Goal: Book appointment/travel/reservation

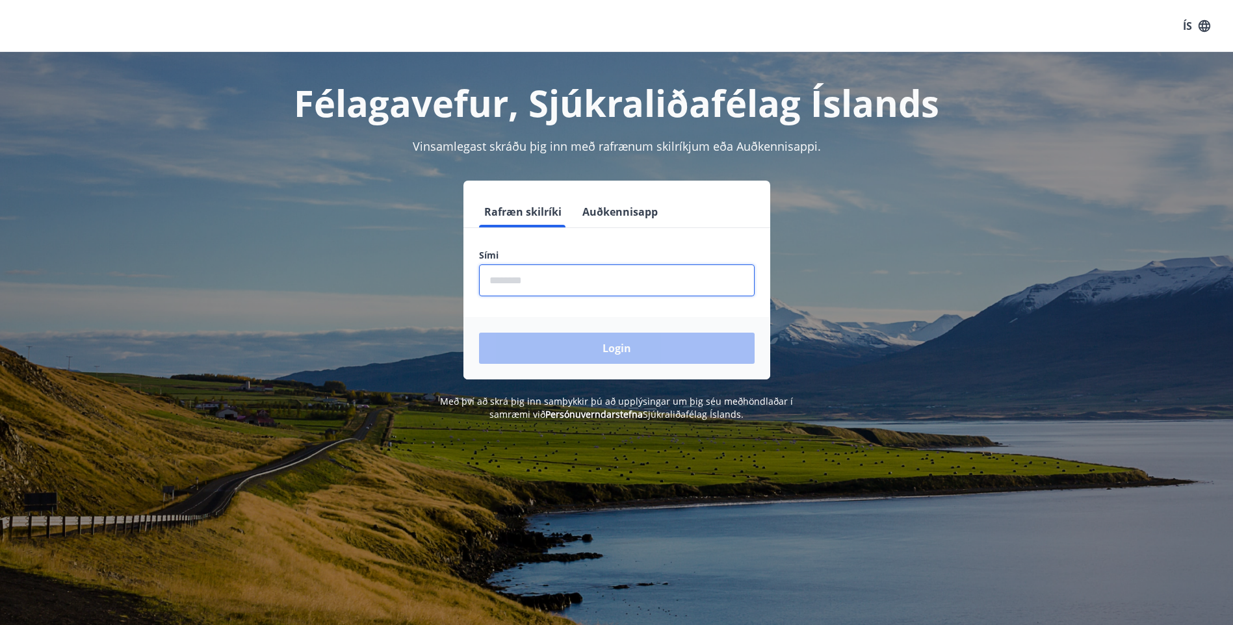
click at [580, 275] on input "phone" at bounding box center [617, 281] width 276 height 32
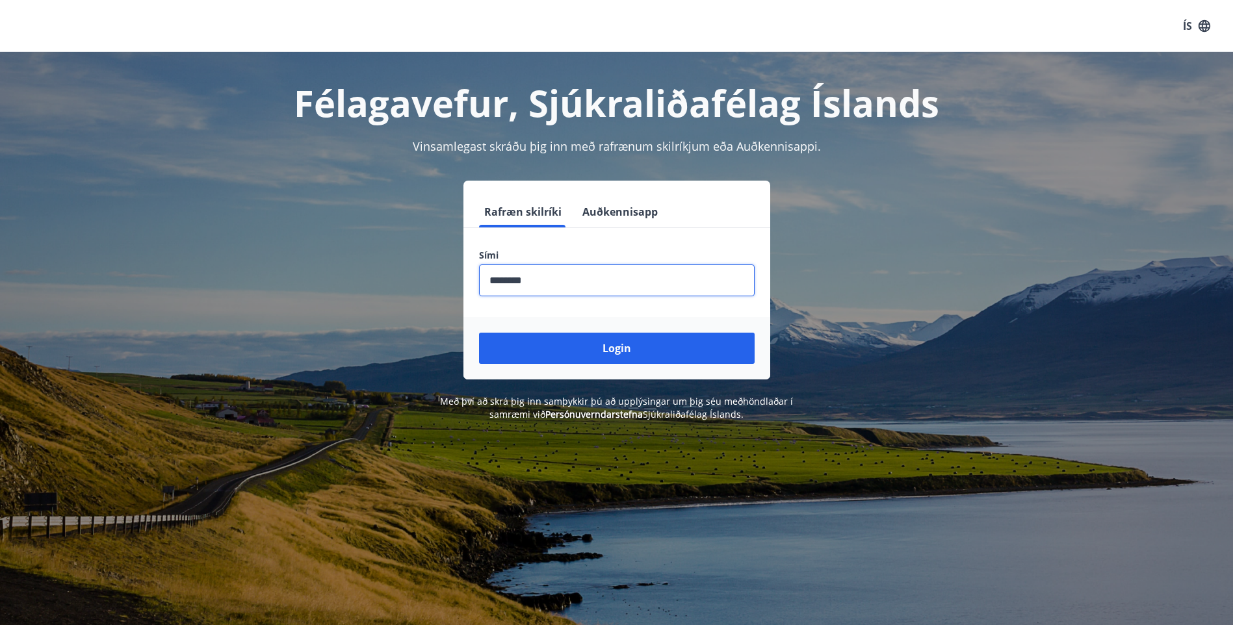
type input "********"
click at [479, 333] on button "Login" at bounding box center [617, 348] width 276 height 31
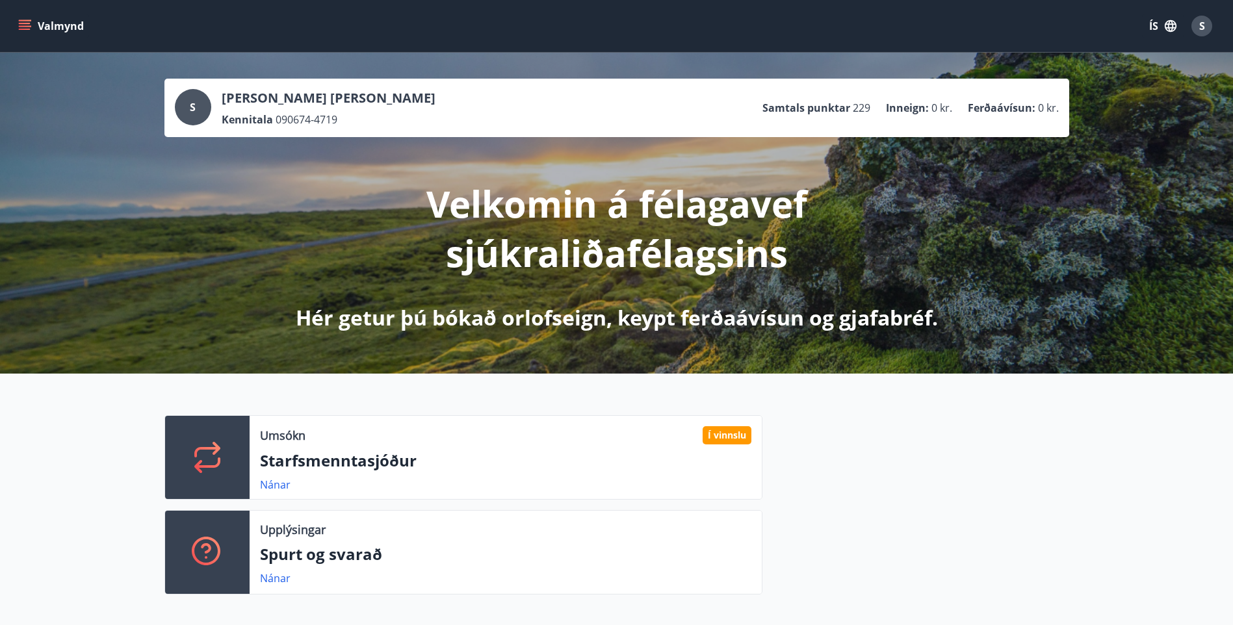
click at [17, 22] on button "Valmynd" at bounding box center [52, 25] width 73 height 23
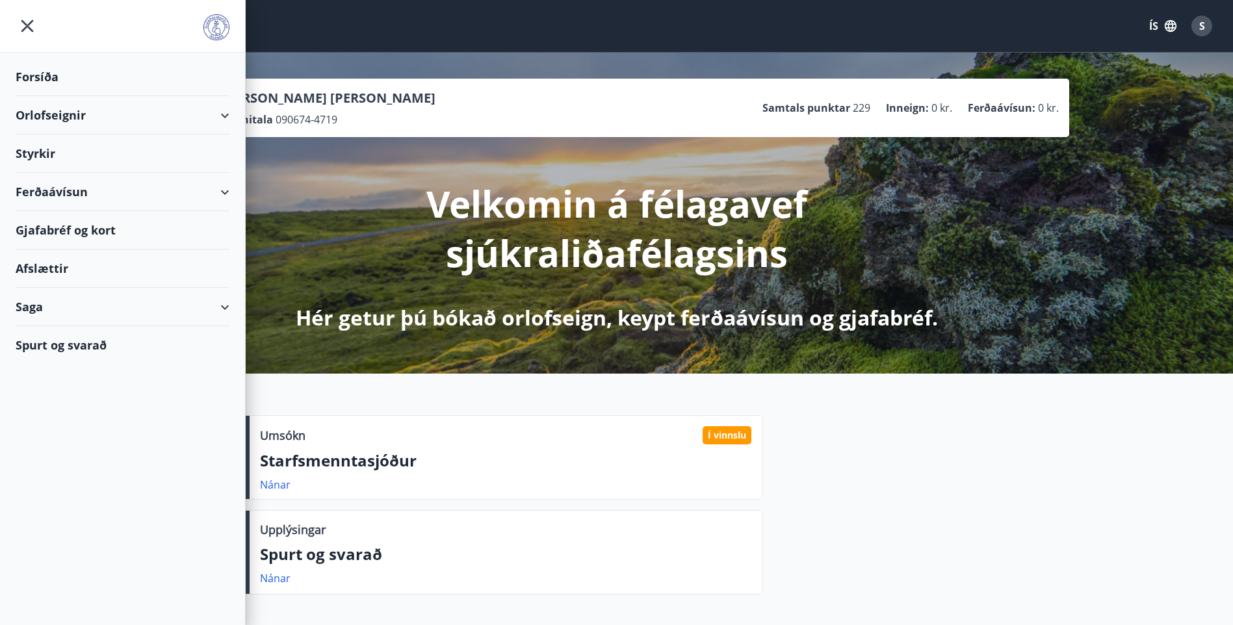
click at [216, 112] on div "Orlofseignir" at bounding box center [123, 115] width 214 height 38
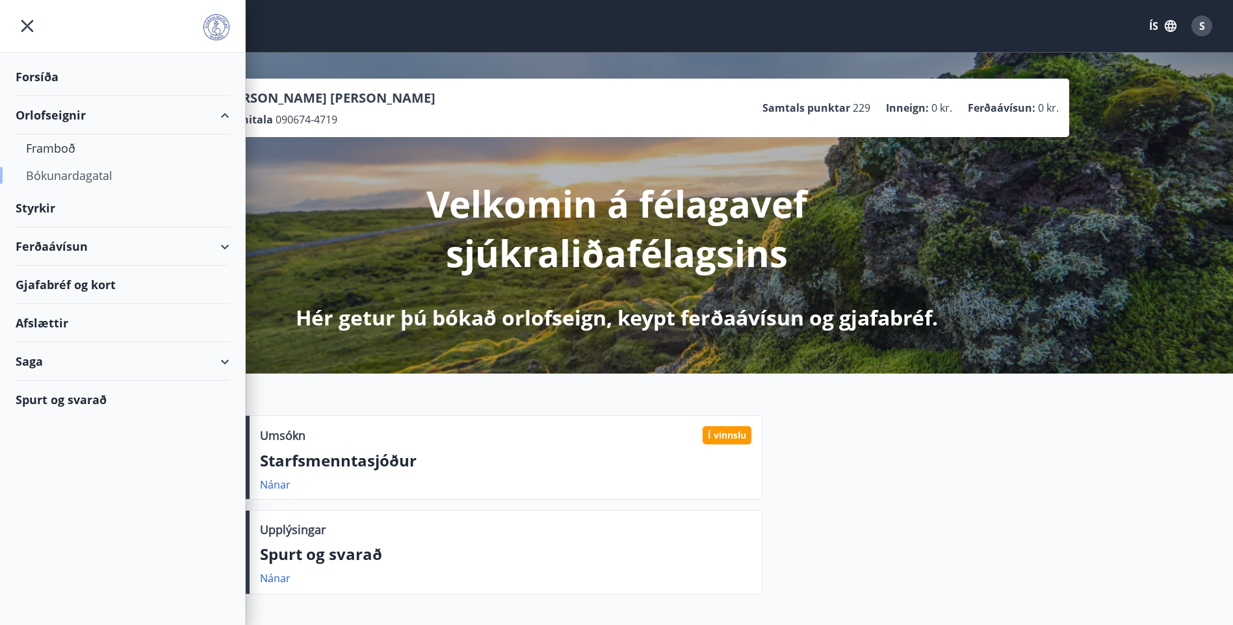
click at [75, 174] on div "Bókunardagatal" at bounding box center [122, 175] width 193 height 27
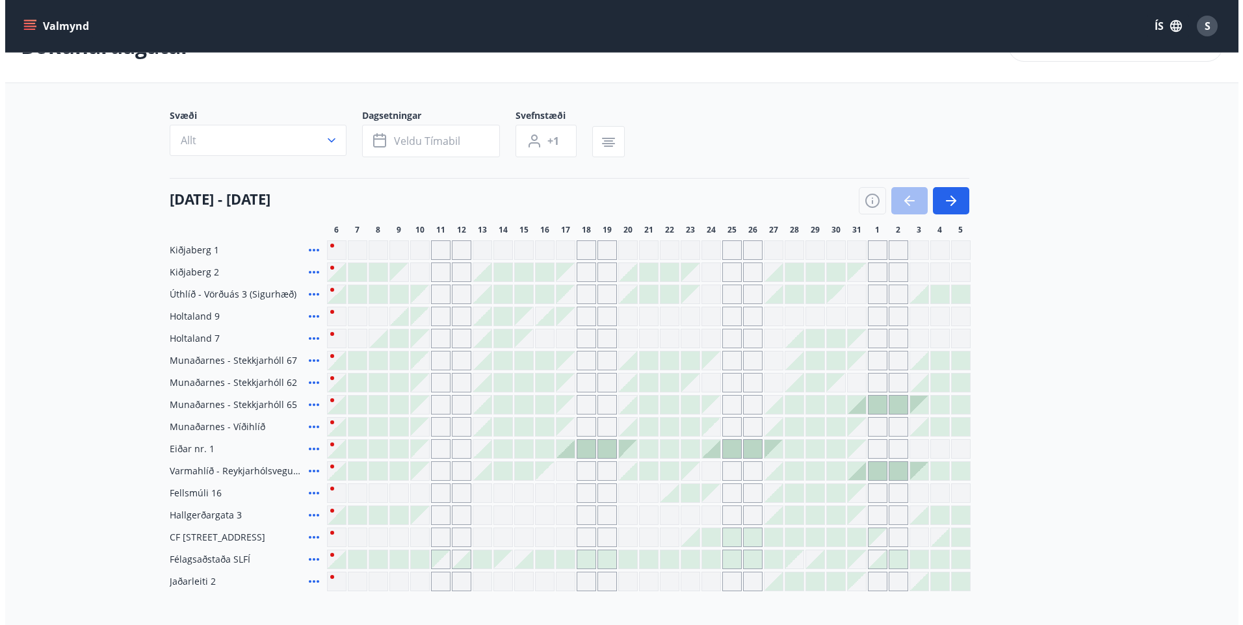
scroll to position [65, 0]
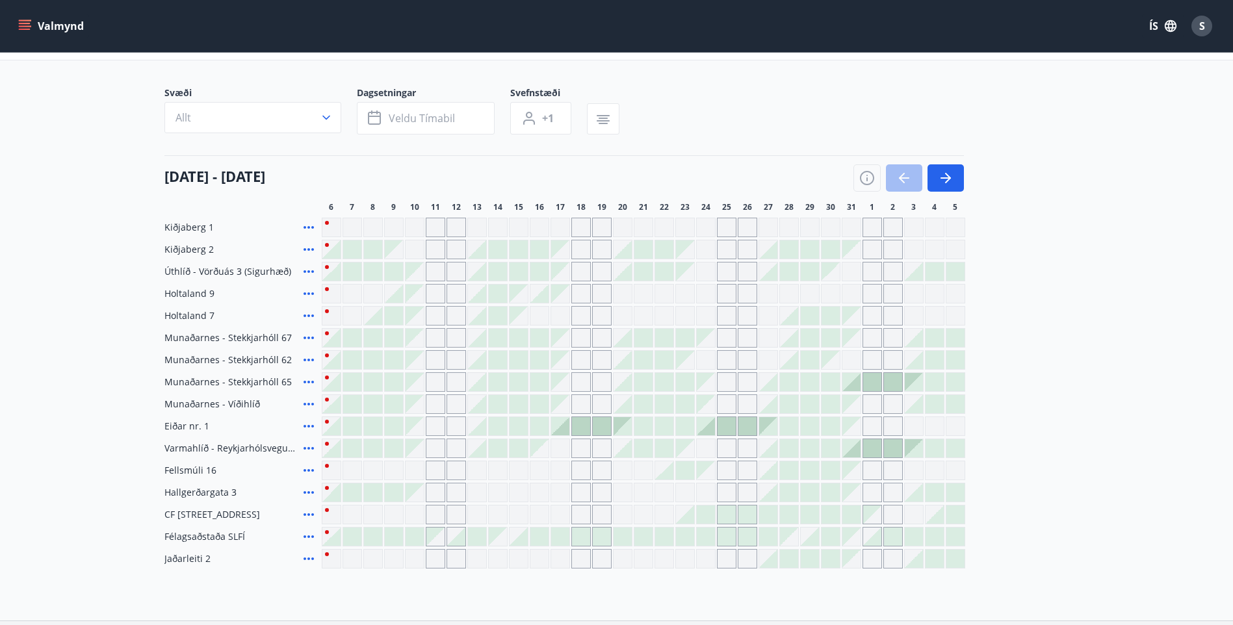
click at [830, 553] on div at bounding box center [831, 559] width 18 height 18
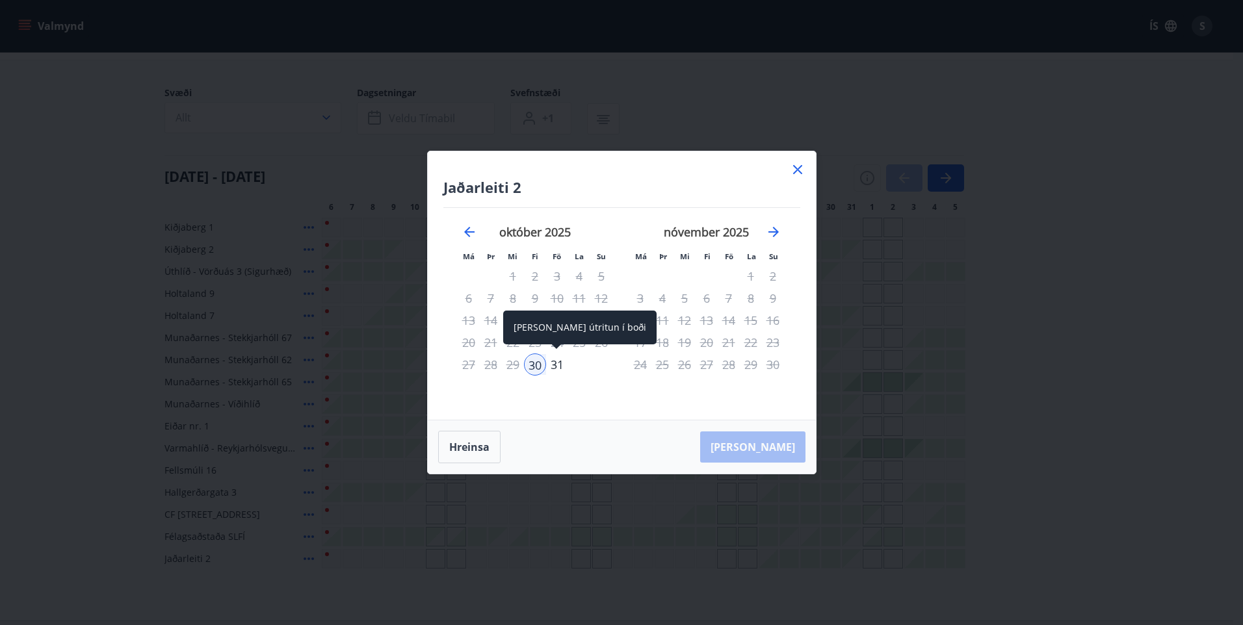
click at [553, 361] on div "31" at bounding box center [557, 365] width 22 height 22
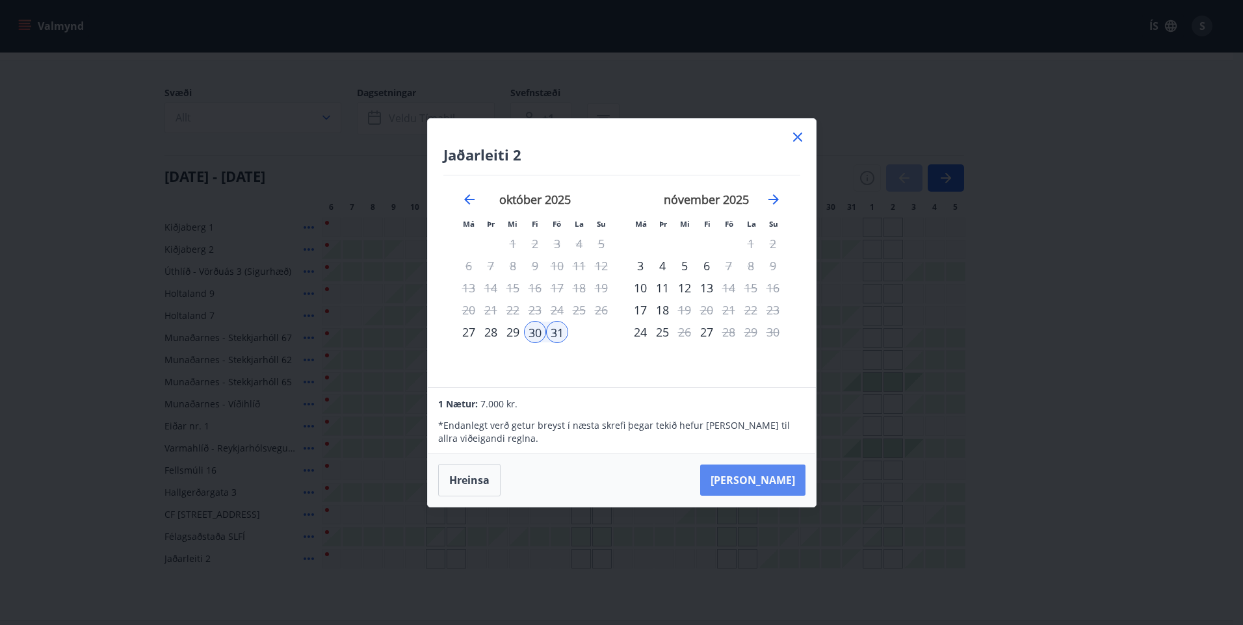
click at [780, 477] on button "[PERSON_NAME]" at bounding box center [752, 480] width 105 height 31
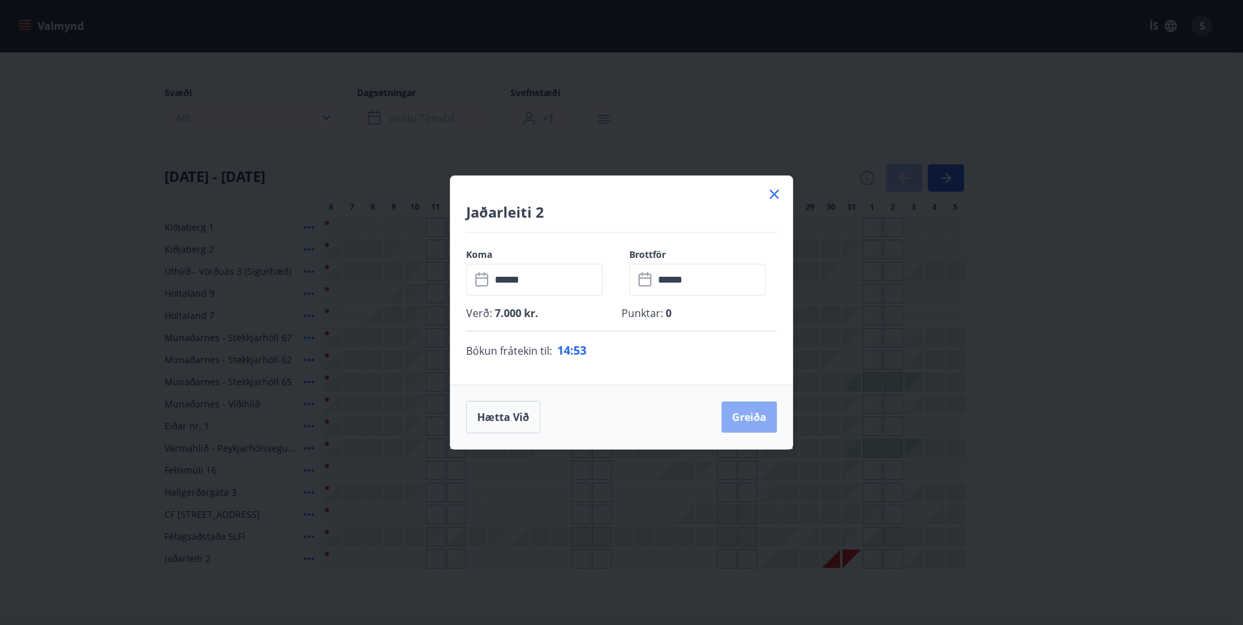
click at [757, 408] on button "Greiða" at bounding box center [749, 417] width 55 height 31
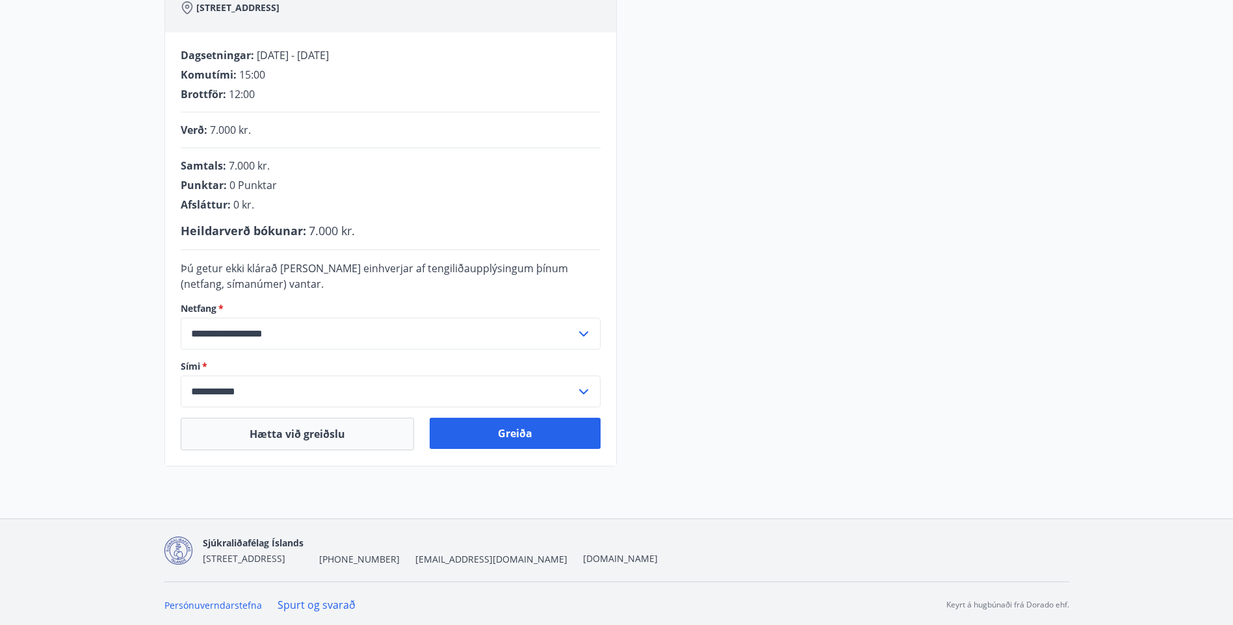
scroll to position [235, 0]
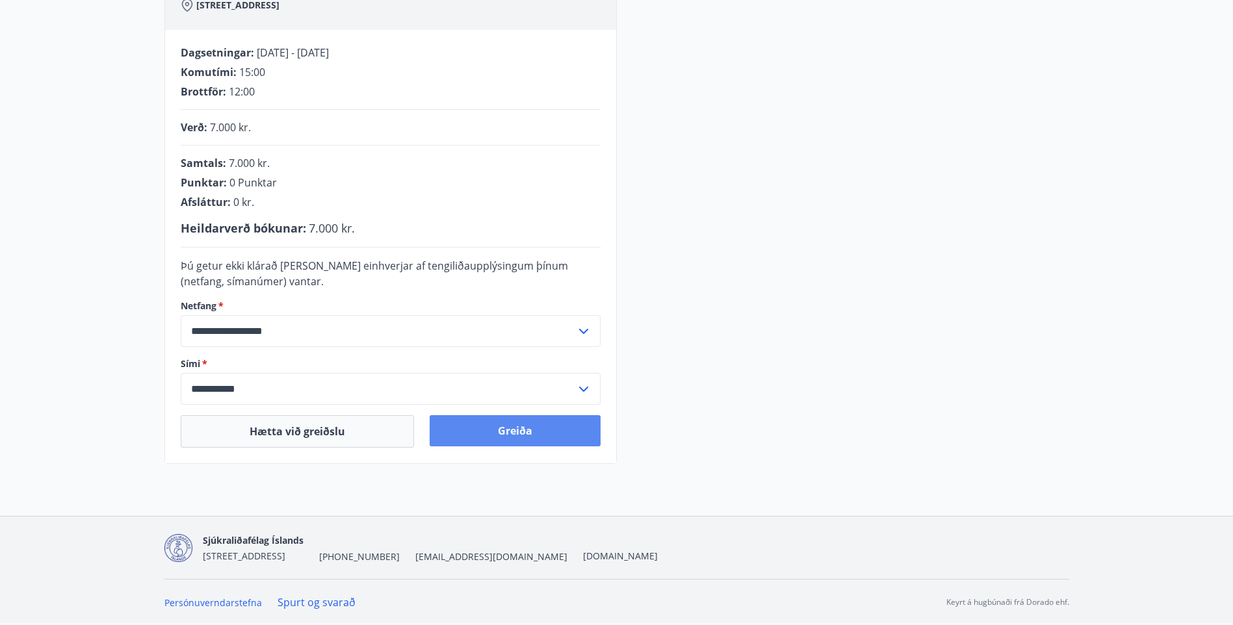
click at [516, 432] on button "Greiða" at bounding box center [515, 430] width 171 height 31
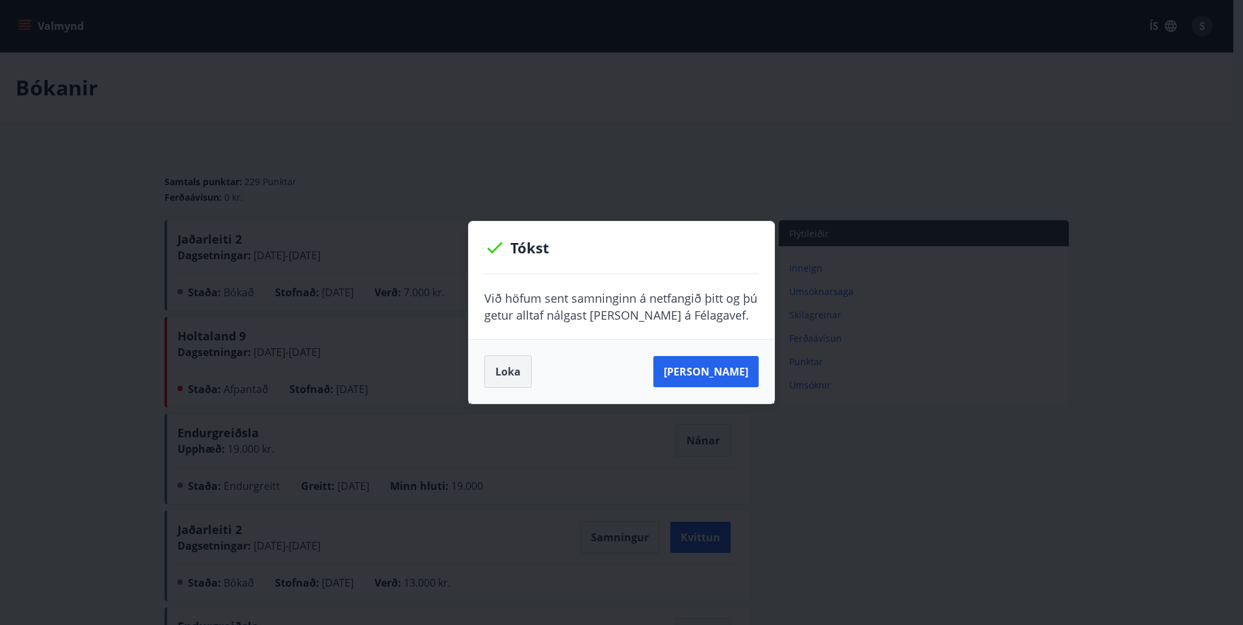
click at [497, 372] on button "Loka" at bounding box center [507, 372] width 47 height 33
